Goal: Task Accomplishment & Management: Complete application form

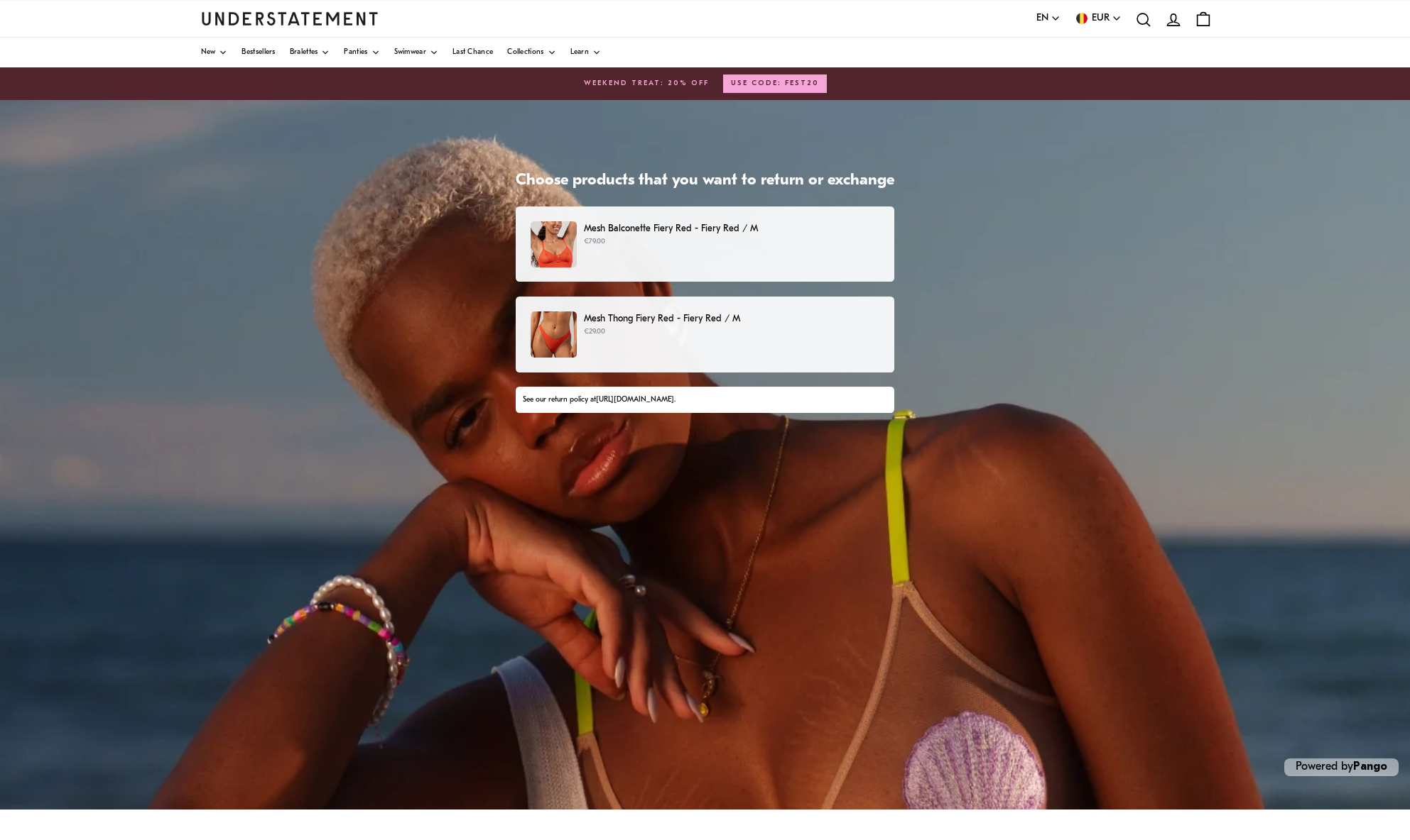
click at [680, 242] on p "€79.00" at bounding box center [732, 241] width 295 height 11
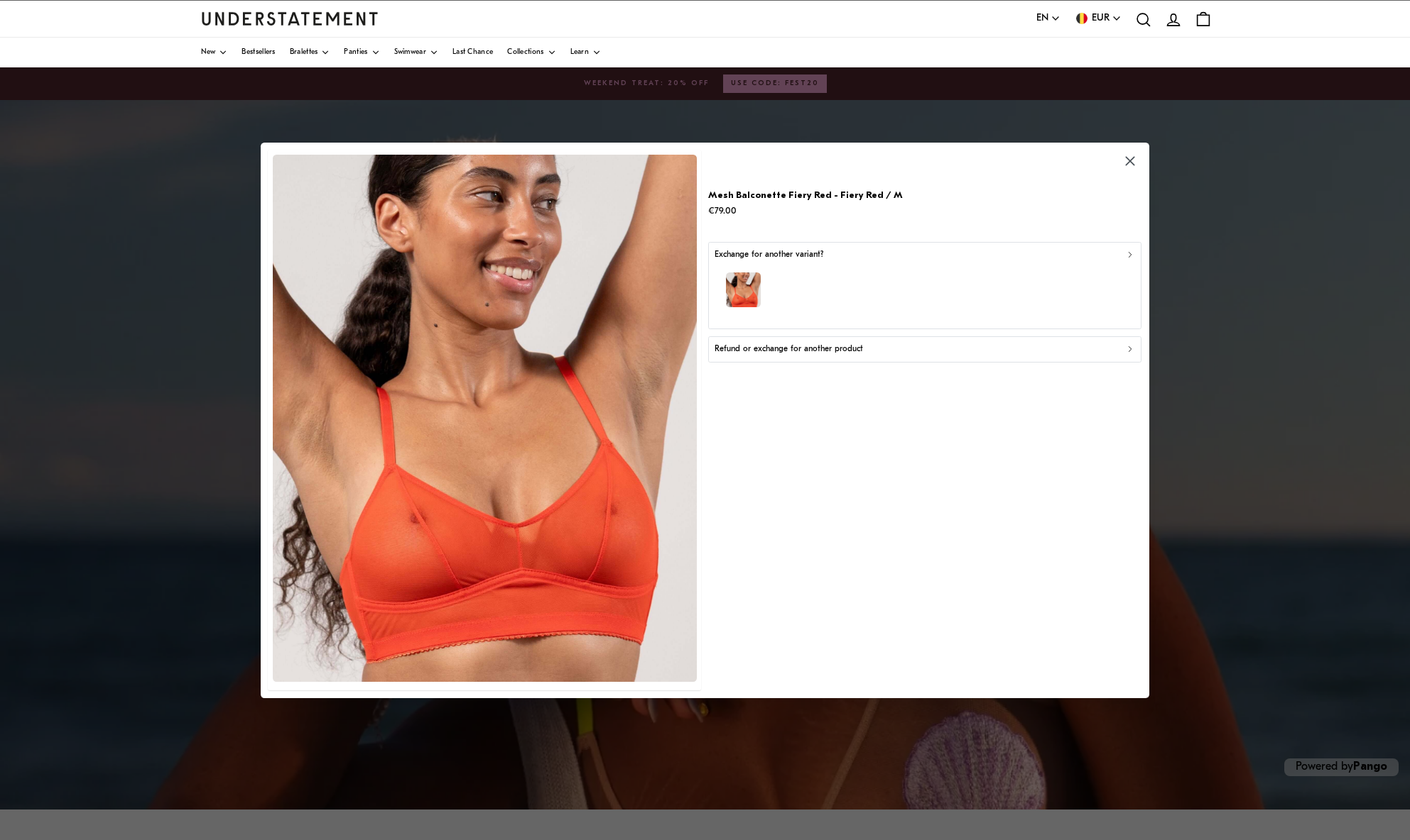
click at [826, 288] on div "button" at bounding box center [925, 292] width 420 height 62
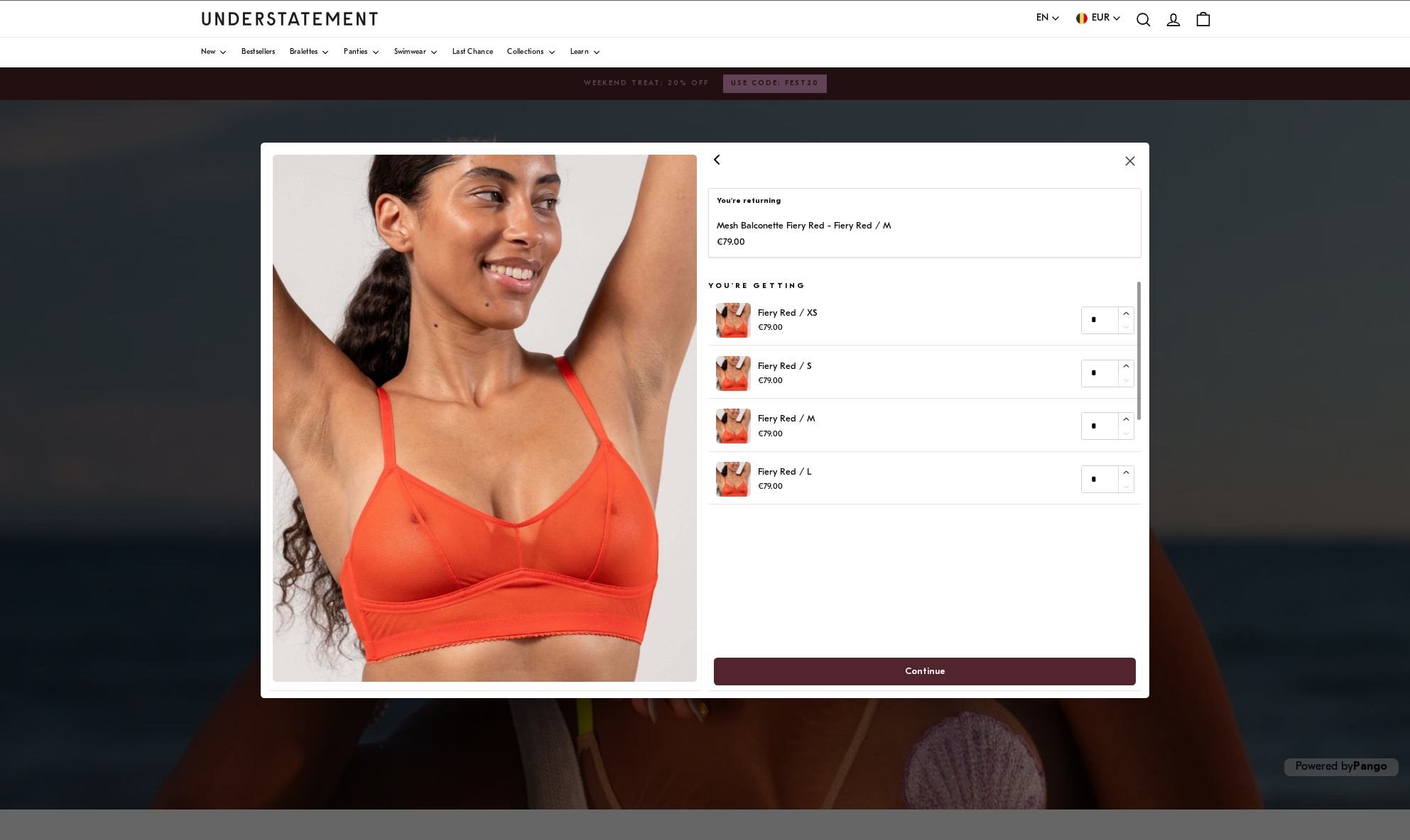
click at [721, 165] on icon "button" at bounding box center [717, 159] width 17 height 17
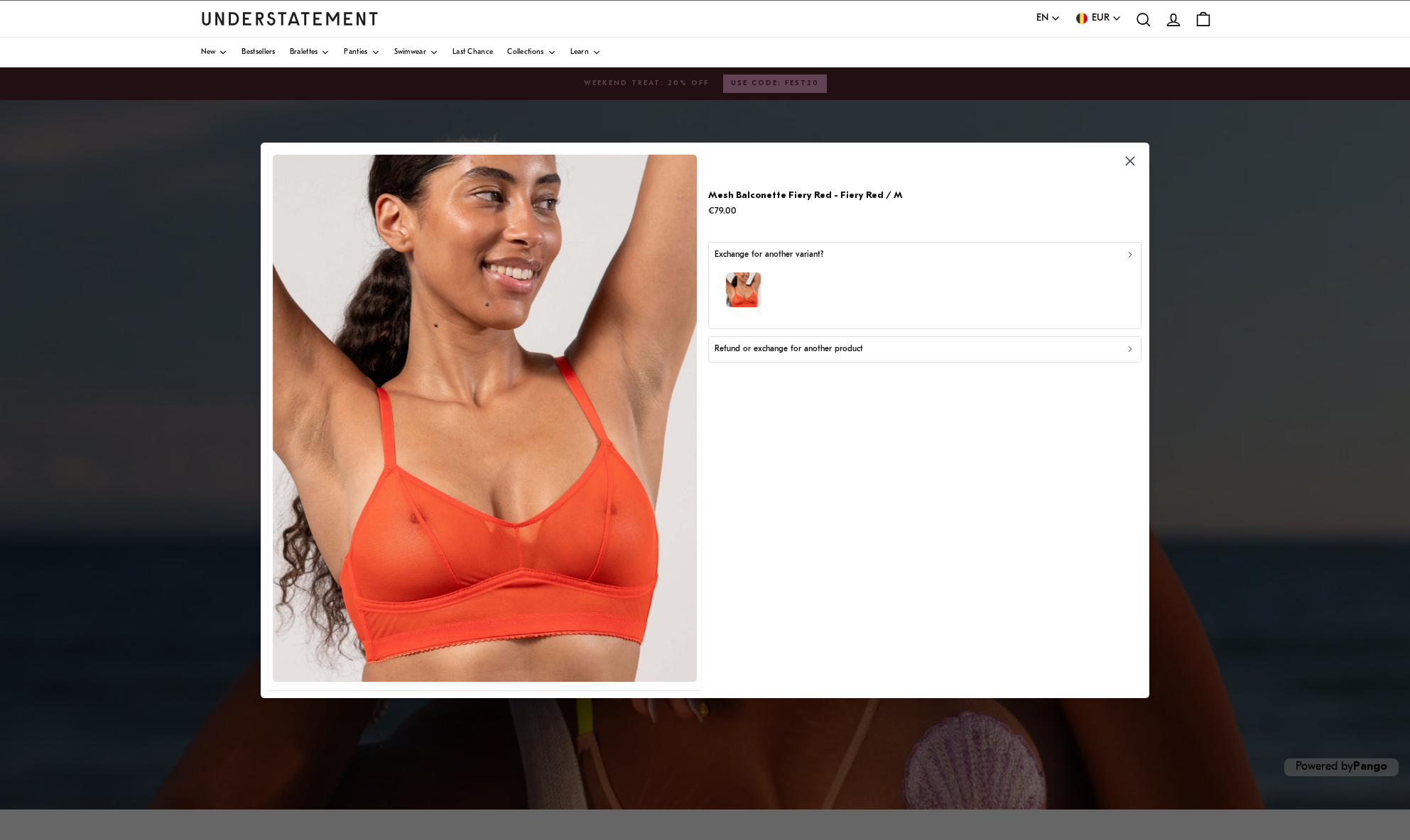
click at [784, 344] on p "Refund or exchange for another product" at bounding box center [789, 349] width 149 height 13
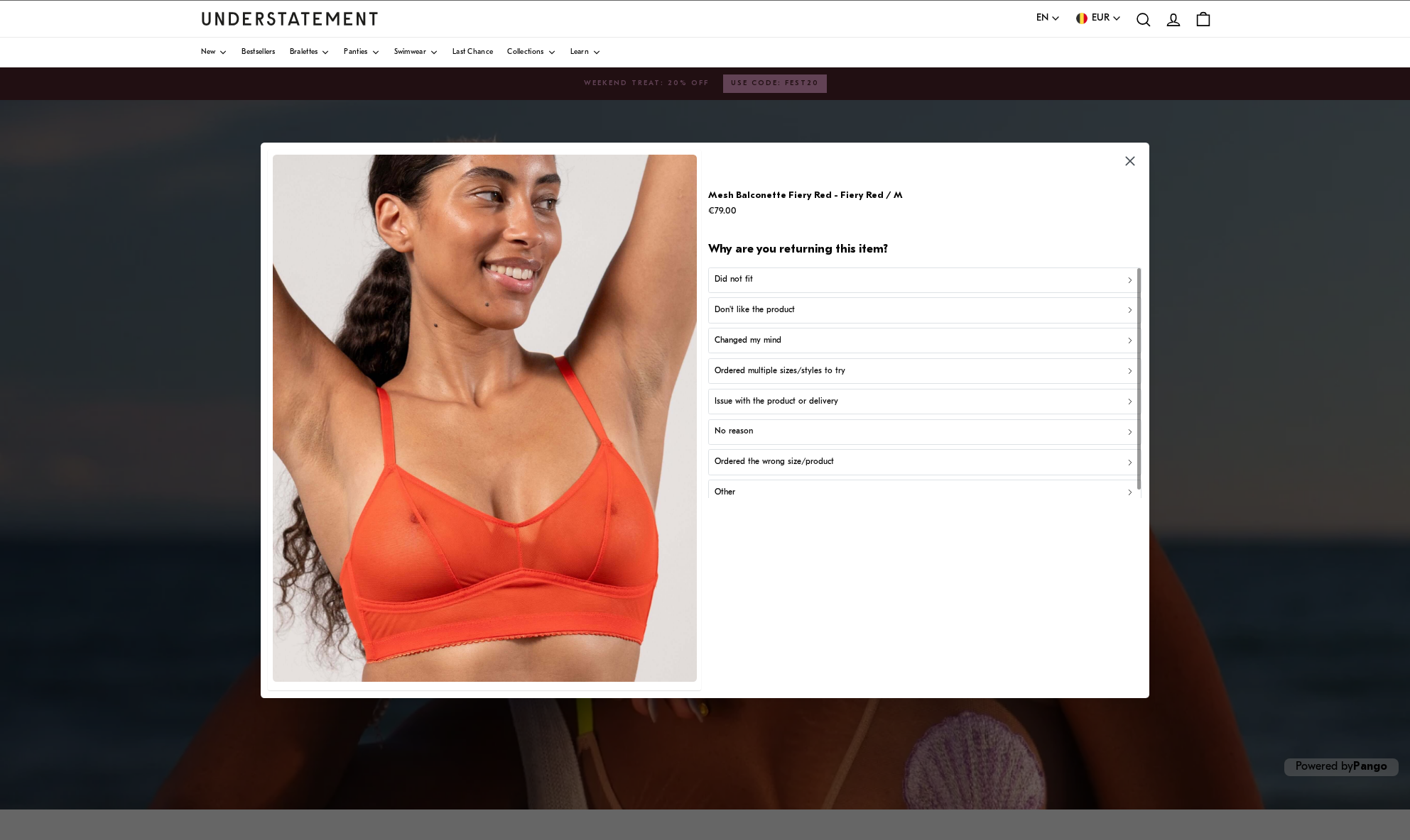
click at [775, 276] on div "Did not fit" at bounding box center [925, 280] width 420 height 13
click at [720, 172] on div at bounding box center [925, 162] width 433 height 24
click at [716, 150] on div "Mesh Balconette Fiery Red - Fiery Red / M €79.00 Why are you returning this ite…" at bounding box center [926, 420] width 440 height 548
click at [760, 284] on div "Too small" at bounding box center [925, 280] width 420 height 13
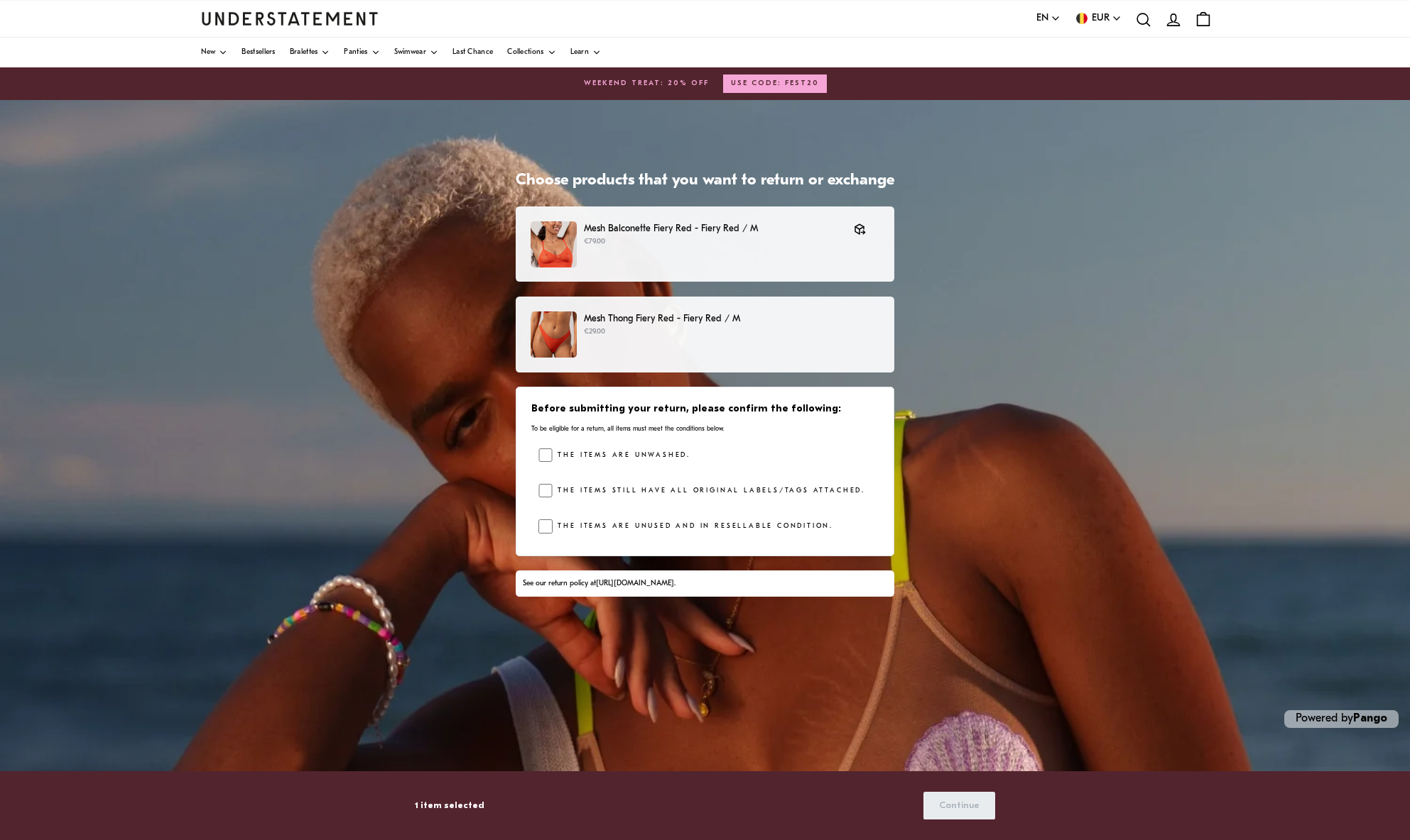
click at [679, 339] on div "Mesh Thong Fiery Red - Fiery Red / M €29.00" at bounding box center [705, 334] width 348 height 46
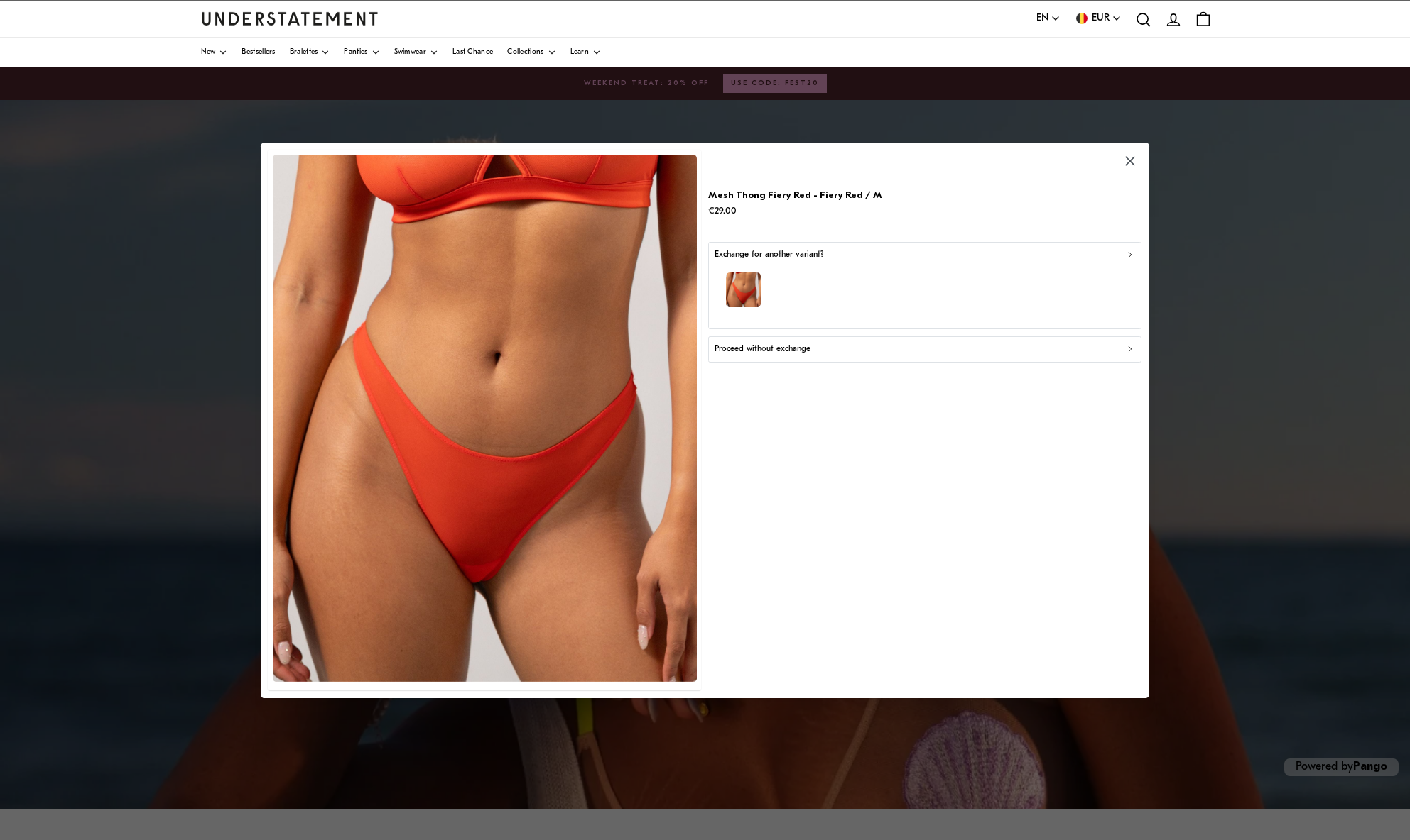
click at [797, 289] on div "button" at bounding box center [925, 292] width 420 height 62
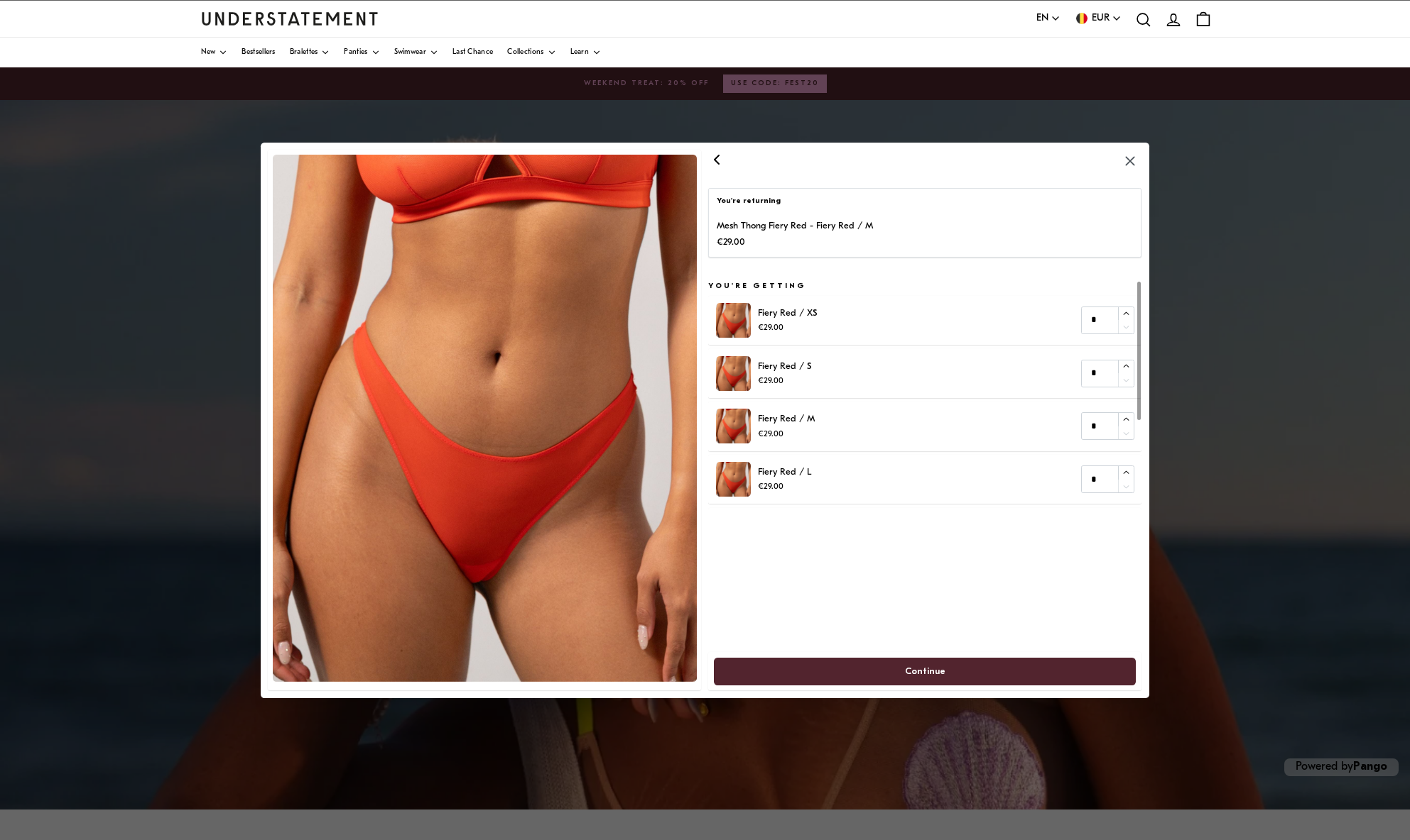
click at [711, 160] on icon "button" at bounding box center [717, 159] width 17 height 17
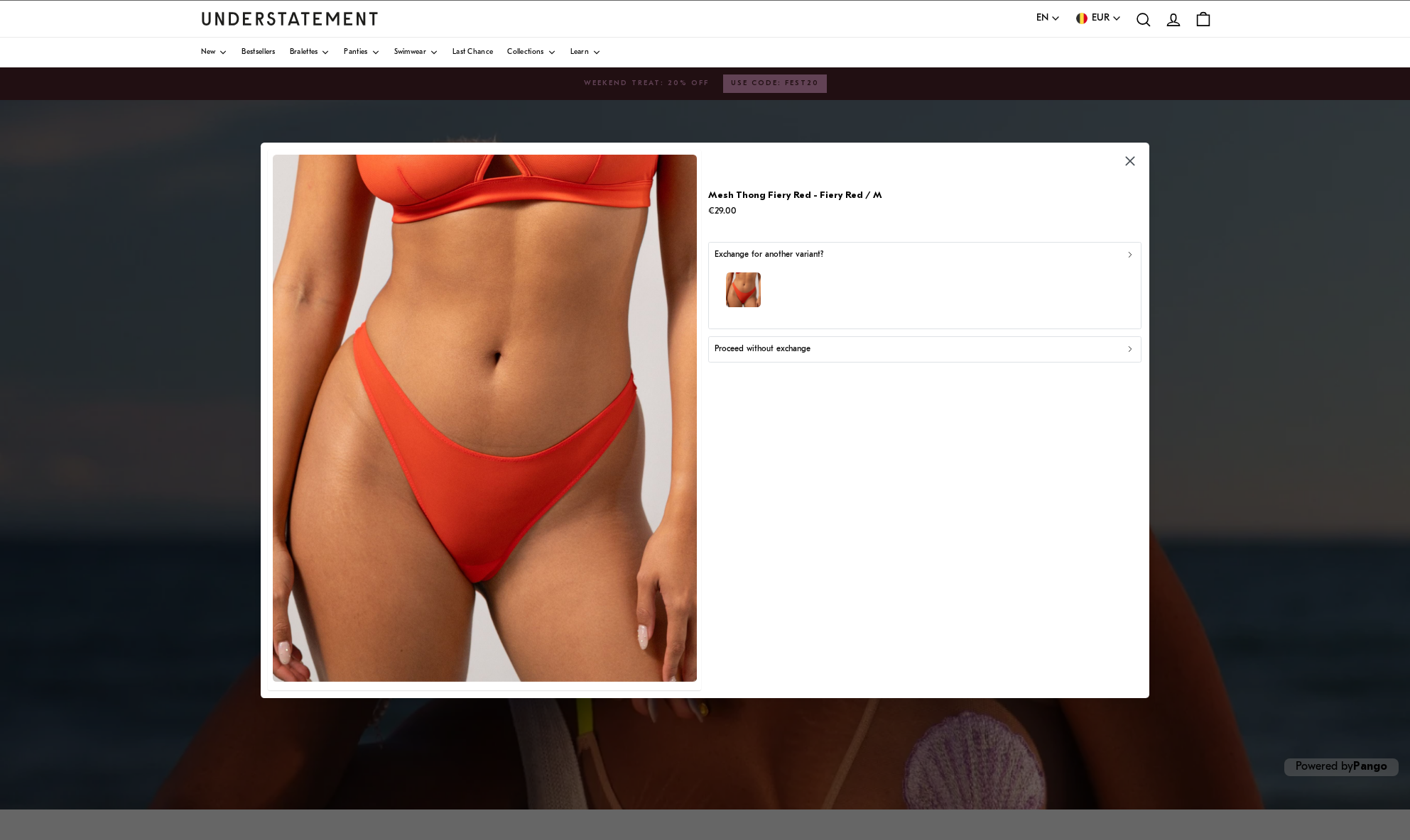
click at [756, 358] on button "Proceed without exchange" at bounding box center [925, 349] width 433 height 25
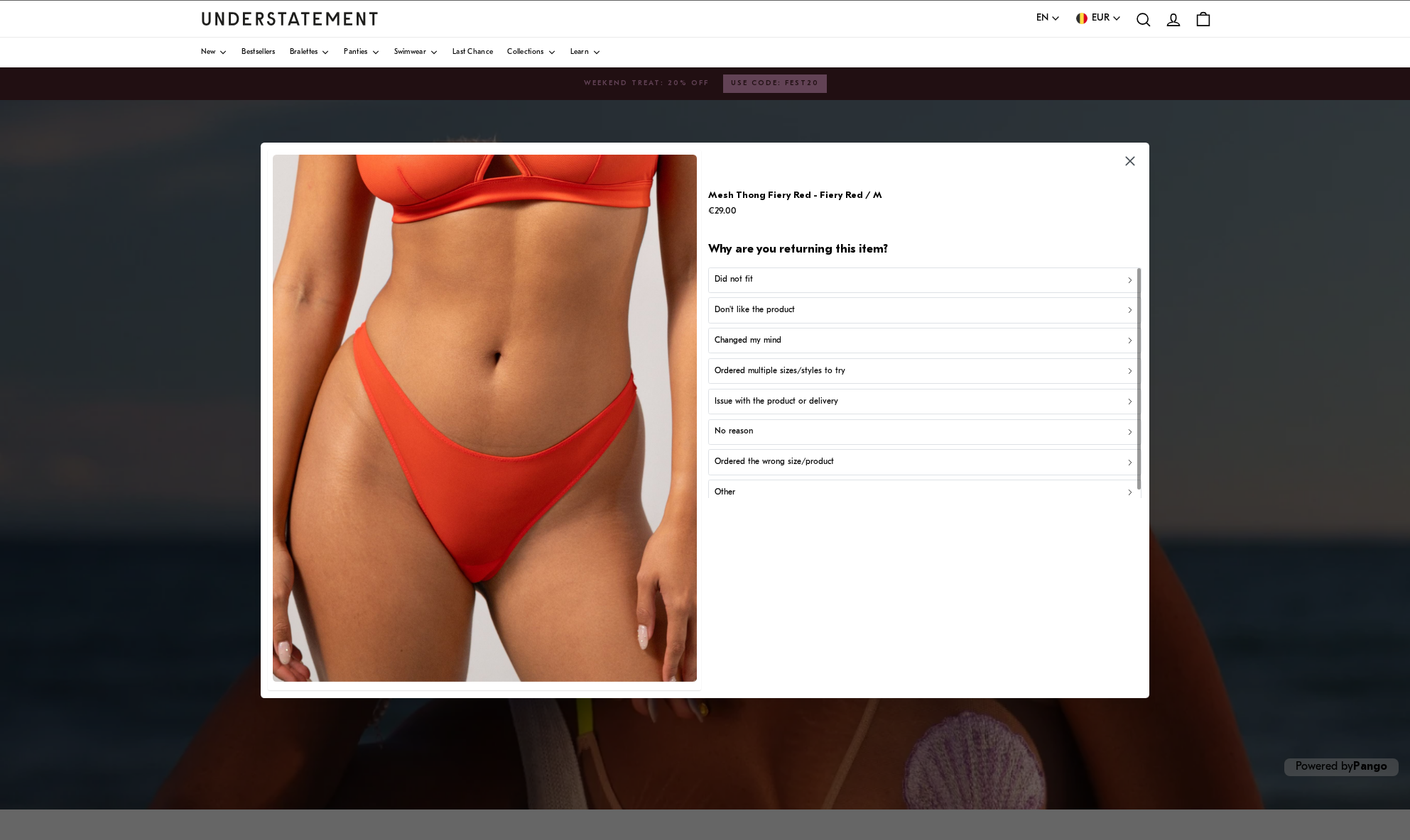
click at [802, 288] on button "Did not fit" at bounding box center [925, 279] width 433 height 25
click at [807, 284] on div "Too small" at bounding box center [925, 280] width 420 height 13
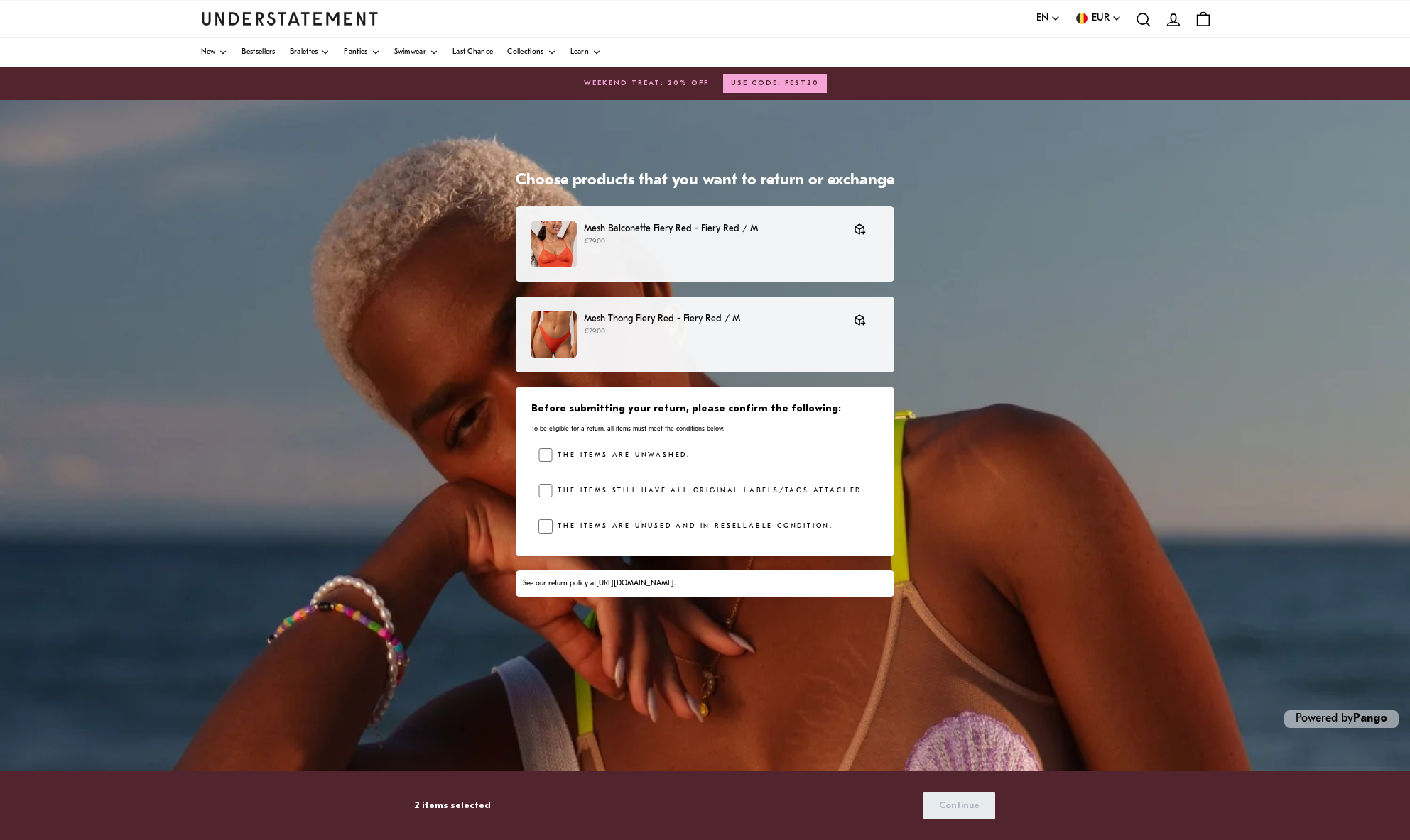
click at [644, 457] on label "The items are unwashed." at bounding box center [621, 455] width 138 height 14
click at [643, 493] on label "The items still have all original labels/tags attached." at bounding box center [709, 491] width 312 height 14
click at [728, 525] on label "The items are unused and in resellable condition." at bounding box center [693, 526] width 280 height 14
click at [981, 800] on button "Continue" at bounding box center [959, 805] width 72 height 28
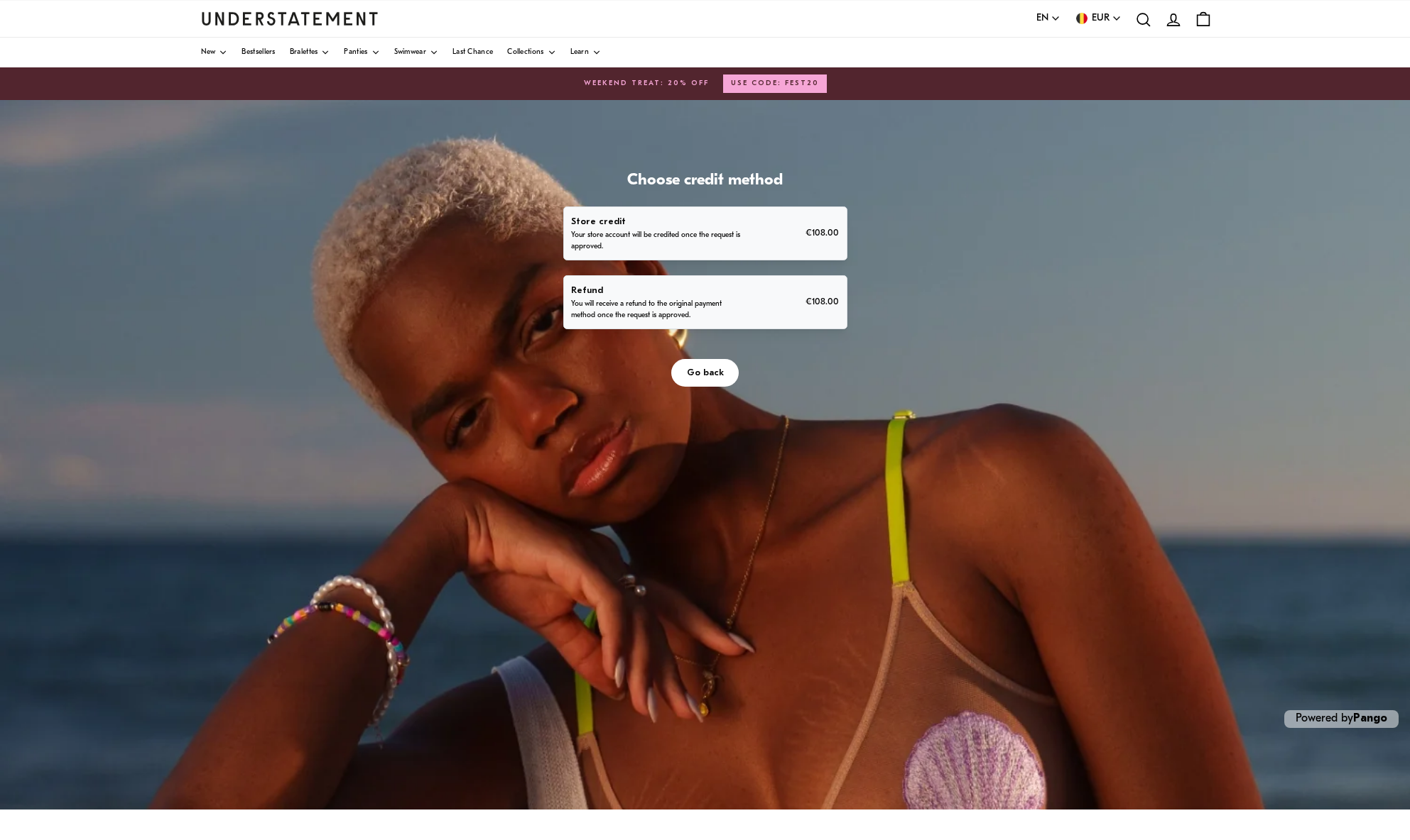
click at [774, 307] on div "Refund You will receive a refund to the original payment method once the reques…" at bounding box center [705, 302] width 267 height 38
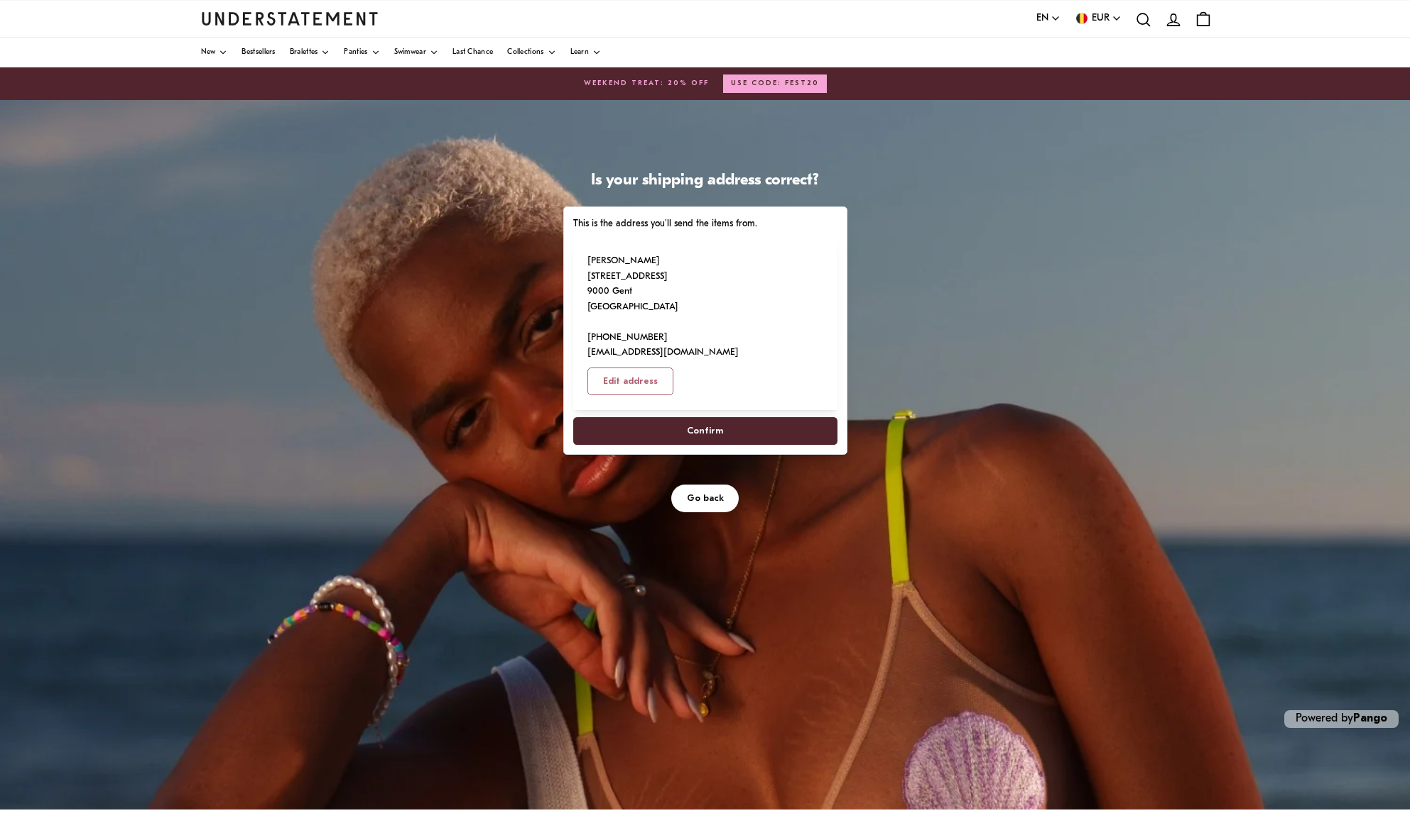
click at [695, 418] on span "Confirm" at bounding box center [705, 431] width 36 height 26
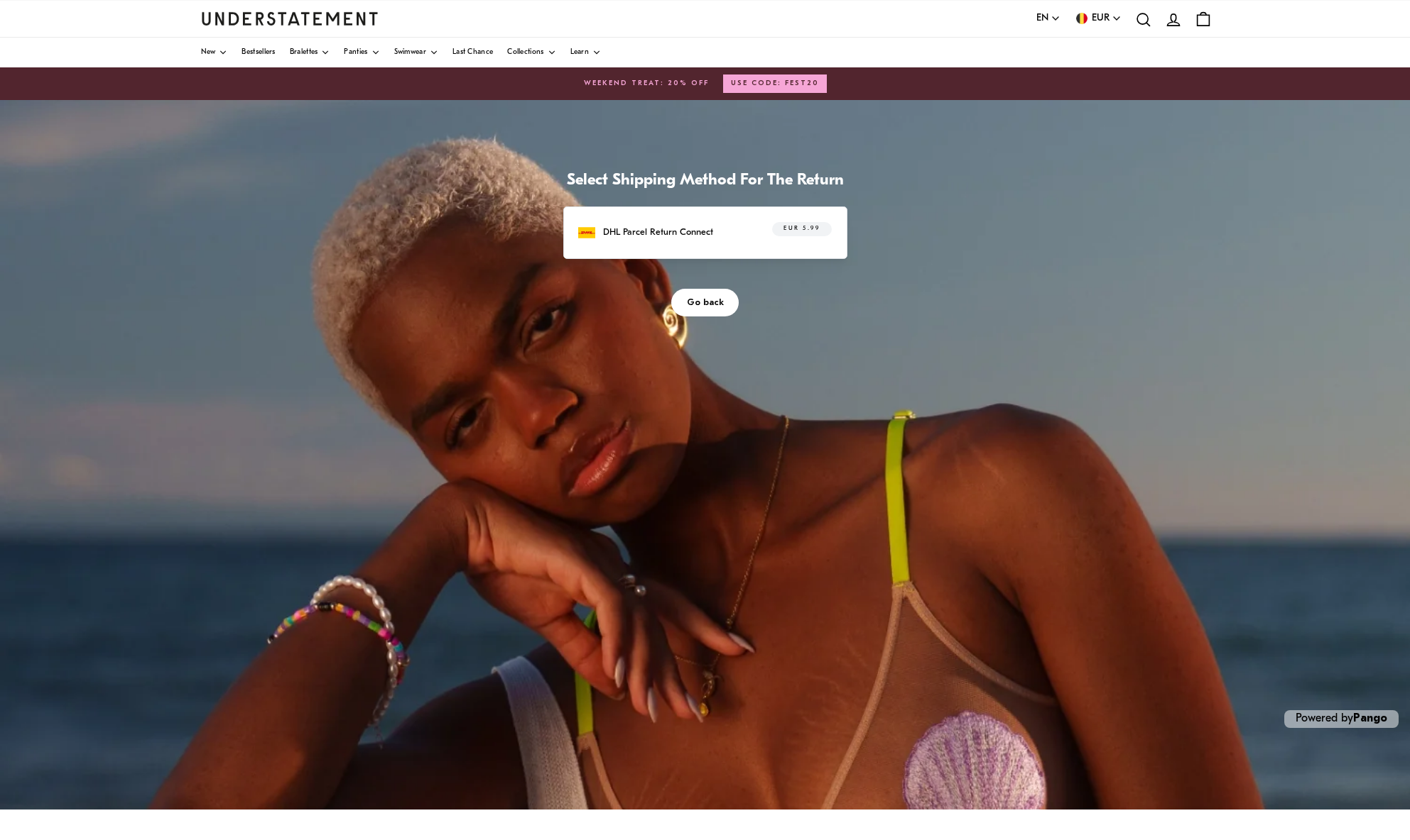
click at [795, 226] on span "EUR 5.99" at bounding box center [801, 229] width 36 height 14
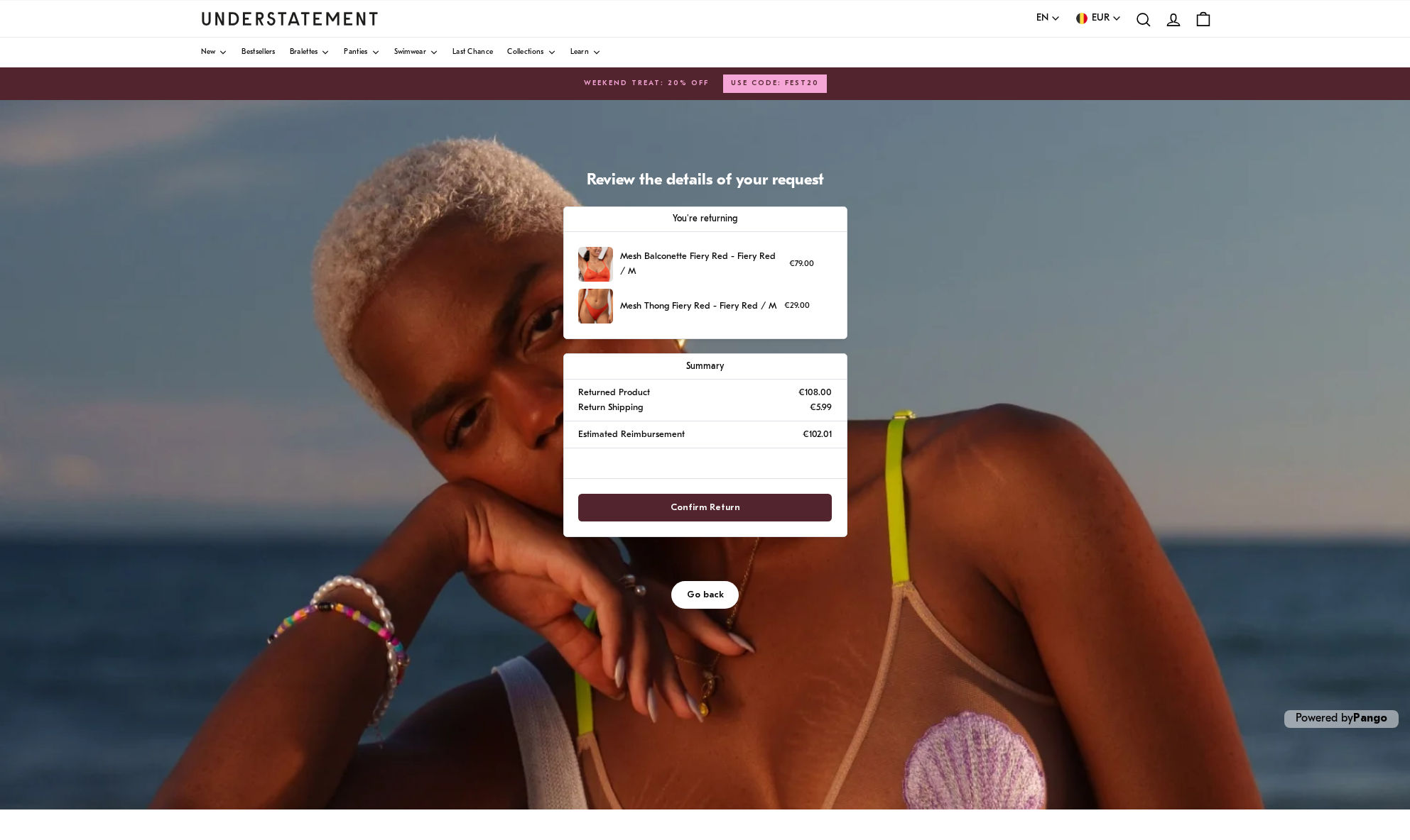
click at [755, 495] on span "Confirm Return" at bounding box center [705, 508] width 222 height 26
click at [686, 499] on span "Confirm Return" at bounding box center [705, 508] width 69 height 26
